Goal: Check status

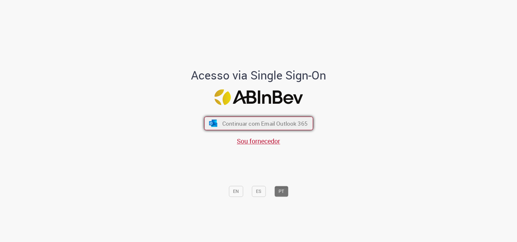
click at [284, 124] on span "Continuar com Email Outlook 365" at bounding box center [264, 123] width 85 height 7
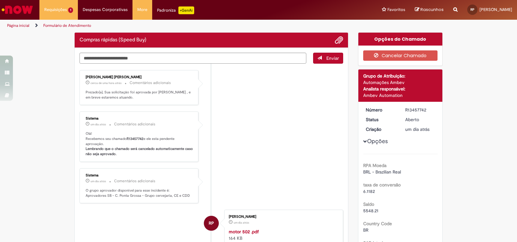
click at [119, 94] on p "Prezado(a), Sua solicitação foi aprovada por [PERSON_NAME] , e em breve estarem…" at bounding box center [140, 95] width 108 height 10
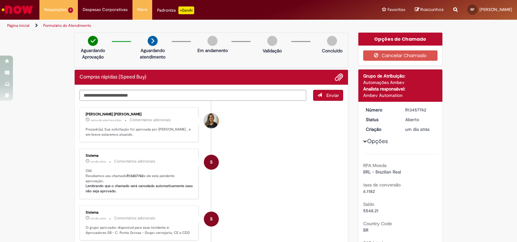
click at [250, 132] on li "[PERSON_NAME] [PERSON_NAME] cerca de uma hora atrás cerca de uma hora atrás Com…" at bounding box center [212, 124] width 264 height 35
